Goal: Task Accomplishment & Management: Use online tool/utility

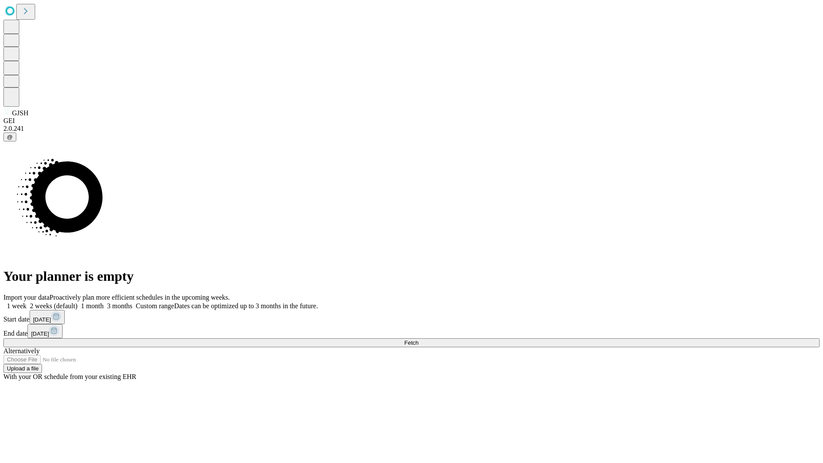
click at [418, 340] on span "Fetch" at bounding box center [411, 343] width 14 height 6
